Goal: Task Accomplishment & Management: Manage account settings

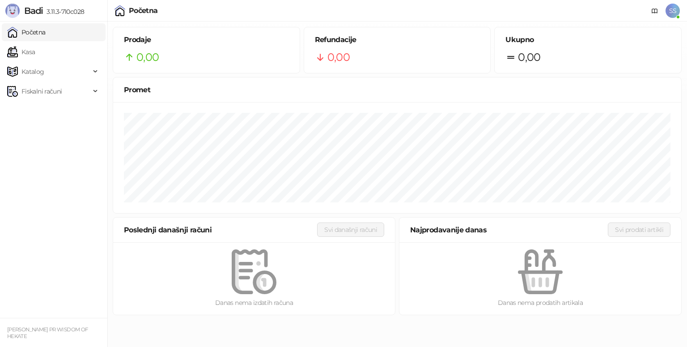
click at [41, 33] on link "Početna" at bounding box center [26, 32] width 38 height 18
click at [35, 52] on link "Kasa" at bounding box center [21, 52] width 28 height 18
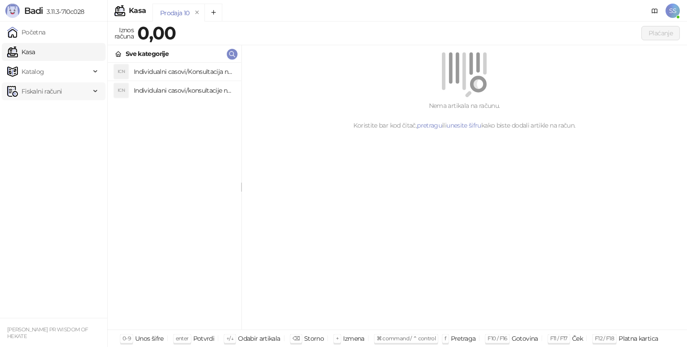
click at [90, 90] on span "Fiskalni računi" at bounding box center [48, 91] width 83 height 18
click at [60, 112] on link "Izdati računi" at bounding box center [35, 111] width 49 height 18
